Goal: Task Accomplishment & Management: Use online tool/utility

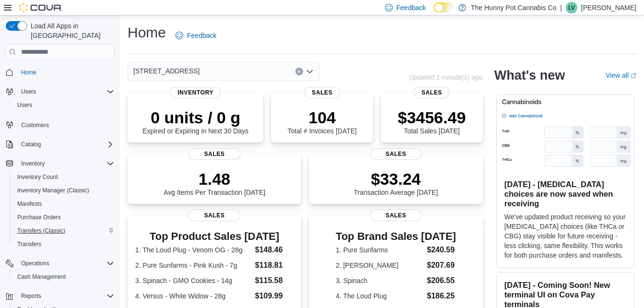
scroll to position [39, 0]
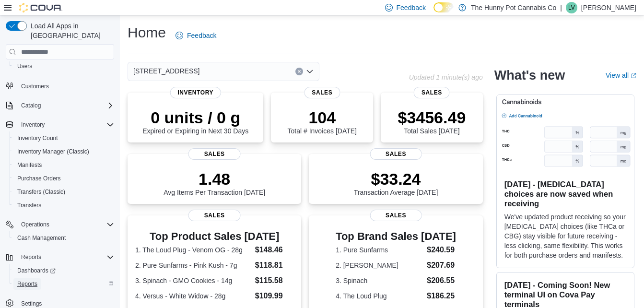
click at [34, 280] on span "Reports" at bounding box center [27, 284] width 20 height 8
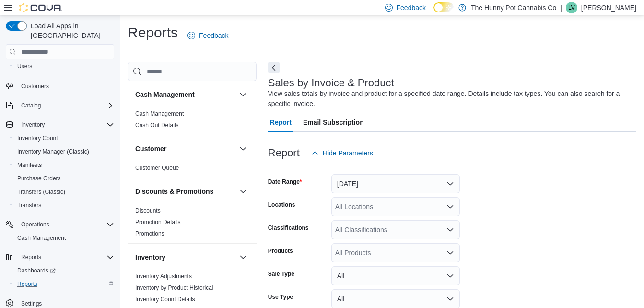
scroll to position [32, 0]
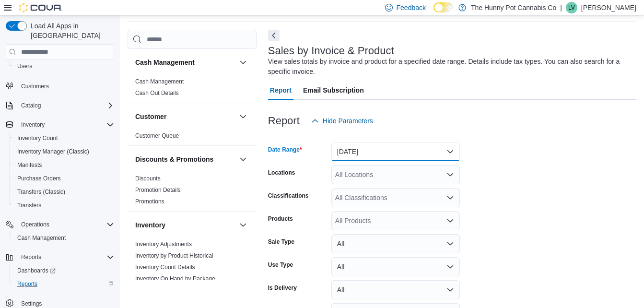
click at [391, 154] on button "[DATE]" at bounding box center [395, 151] width 129 height 19
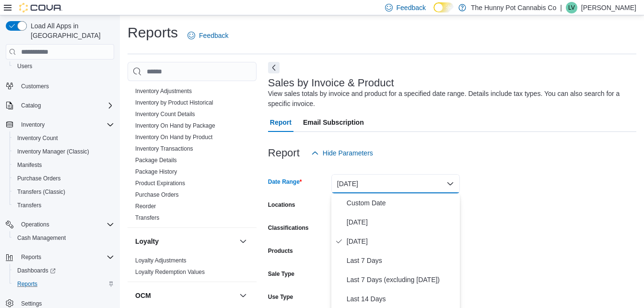
scroll to position [185, 0]
click at [182, 132] on span "Inventory On Hand by Product" at bounding box center [191, 138] width 121 height 12
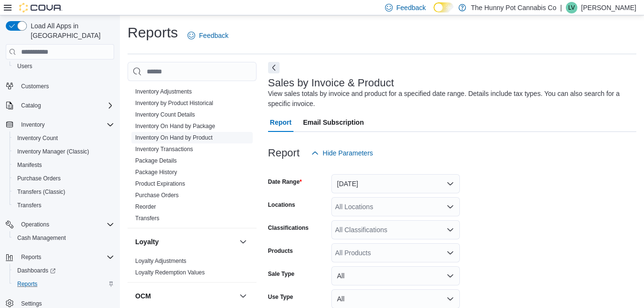
click at [185, 137] on link "Inventory On Hand by Product" at bounding box center [173, 137] width 77 height 7
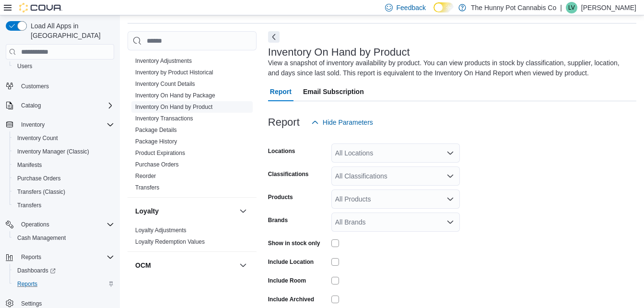
scroll to position [32, 0]
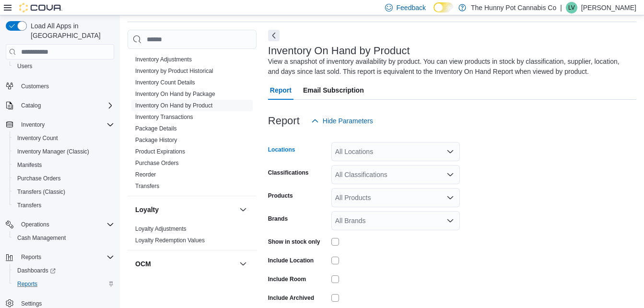
click at [384, 153] on div "All Locations" at bounding box center [395, 151] width 129 height 19
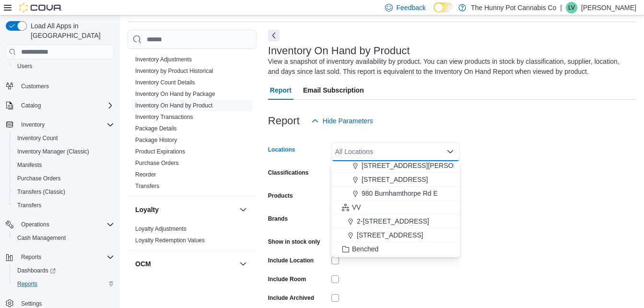
scroll to position [544, 0]
click at [406, 197] on span "980 Burnhamthorpe Rd E" at bounding box center [400, 194] width 76 height 10
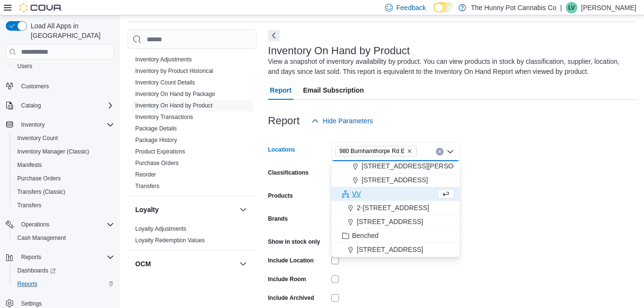
click at [438, 149] on button "Clear input" at bounding box center [440, 152] width 8 height 8
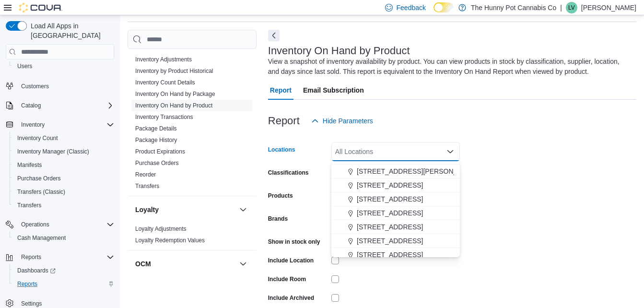
scroll to position [302, 0]
click at [389, 238] on span "[STREET_ADDRESS]" at bounding box center [390, 241] width 66 height 10
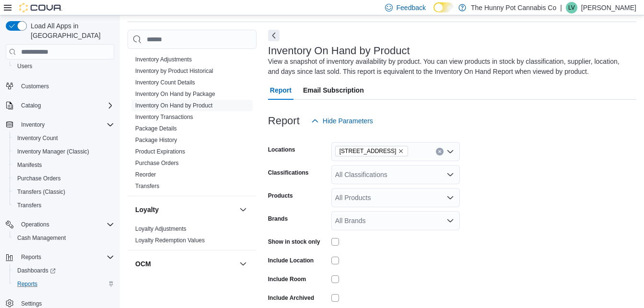
click at [520, 197] on form "Locations [STREET_ADDRESS] Classifications All Classifications Products All Pro…" at bounding box center [452, 230] width 368 height 201
click at [369, 173] on div "All Classifications" at bounding box center [395, 174] width 129 height 19
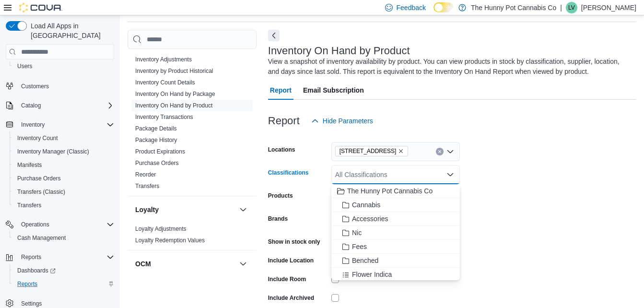
click at [509, 180] on form "Locations [STREET_ADDRESS] Classifications All Classifications Combo box. Selec…" at bounding box center [452, 230] width 368 height 201
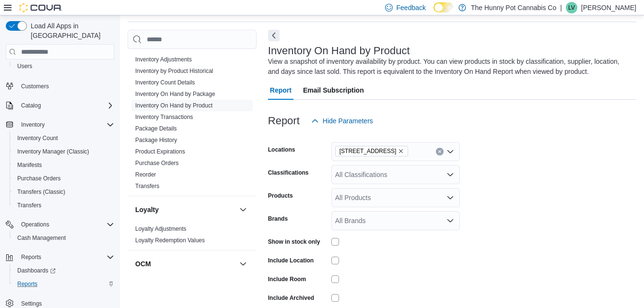
click at [519, 221] on form "Locations [STREET_ADDRESS] Classifications All Classifications Products All Pro…" at bounding box center [452, 230] width 368 height 201
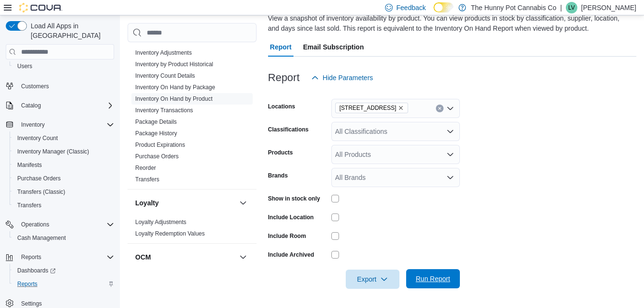
click at [435, 278] on span "Run Report" at bounding box center [433, 279] width 35 height 10
click at [364, 277] on span "Export" at bounding box center [373, 278] width 42 height 19
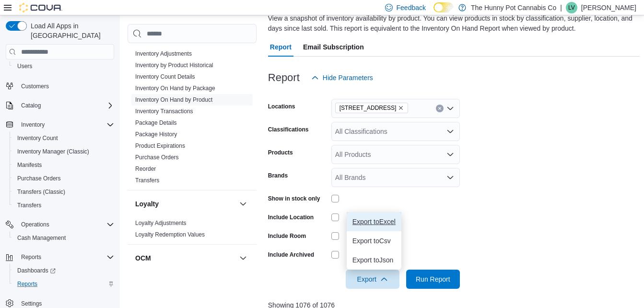
click at [376, 220] on span "Export to Excel" at bounding box center [373, 222] width 43 height 8
